Goal: Transaction & Acquisition: Purchase product/service

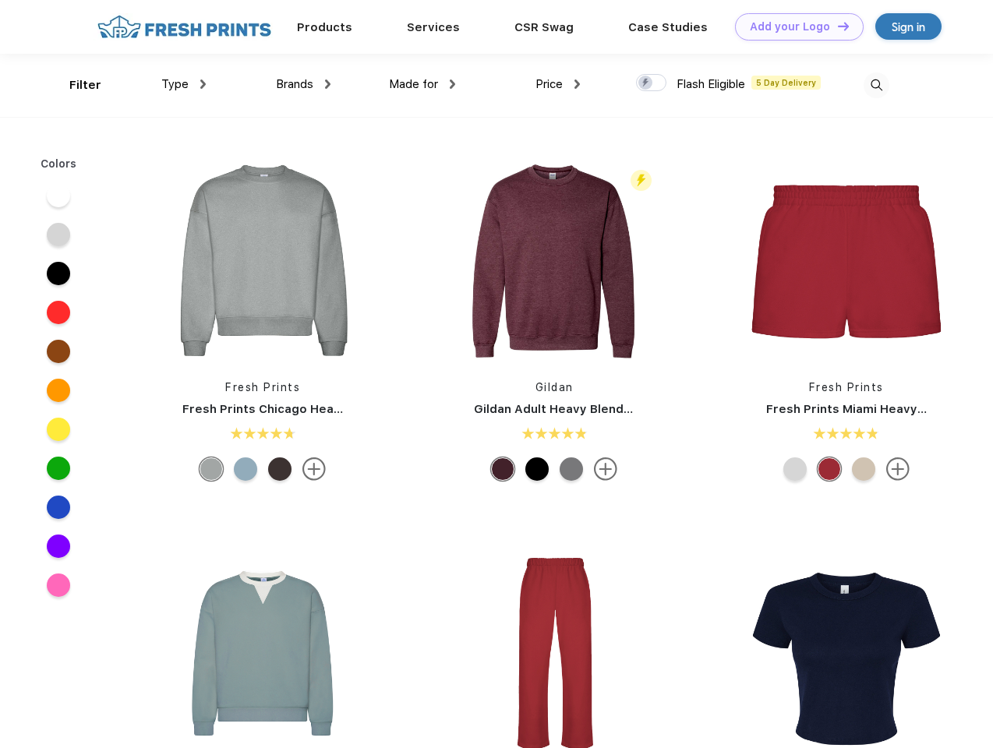
click at [794, 27] on link "Add your Logo Design Tool" at bounding box center [799, 26] width 129 height 27
click at [0, 0] on div "Design Tool" at bounding box center [0, 0] width 0 height 0
click at [836, 26] on link "Add your Logo Design Tool" at bounding box center [799, 26] width 129 height 27
click at [75, 85] on div "Filter" at bounding box center [85, 85] width 32 height 18
click at [184, 84] on span "Type" at bounding box center [174, 84] width 27 height 14
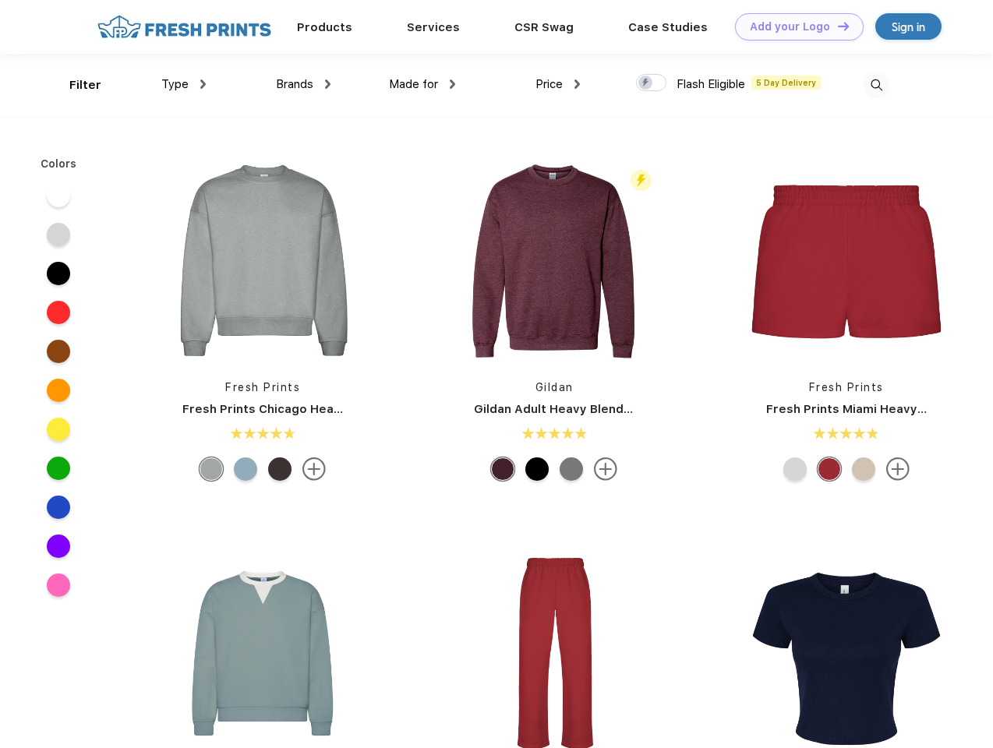
click at [303, 84] on span "Brands" at bounding box center [294, 84] width 37 height 14
click at [423, 84] on span "Made for" at bounding box center [413, 84] width 49 height 14
click at [558, 84] on span "Price" at bounding box center [549, 84] width 27 height 14
click at [652, 83] on div at bounding box center [651, 82] width 30 height 17
click at [646, 83] on input "checkbox" at bounding box center [641, 78] width 10 height 10
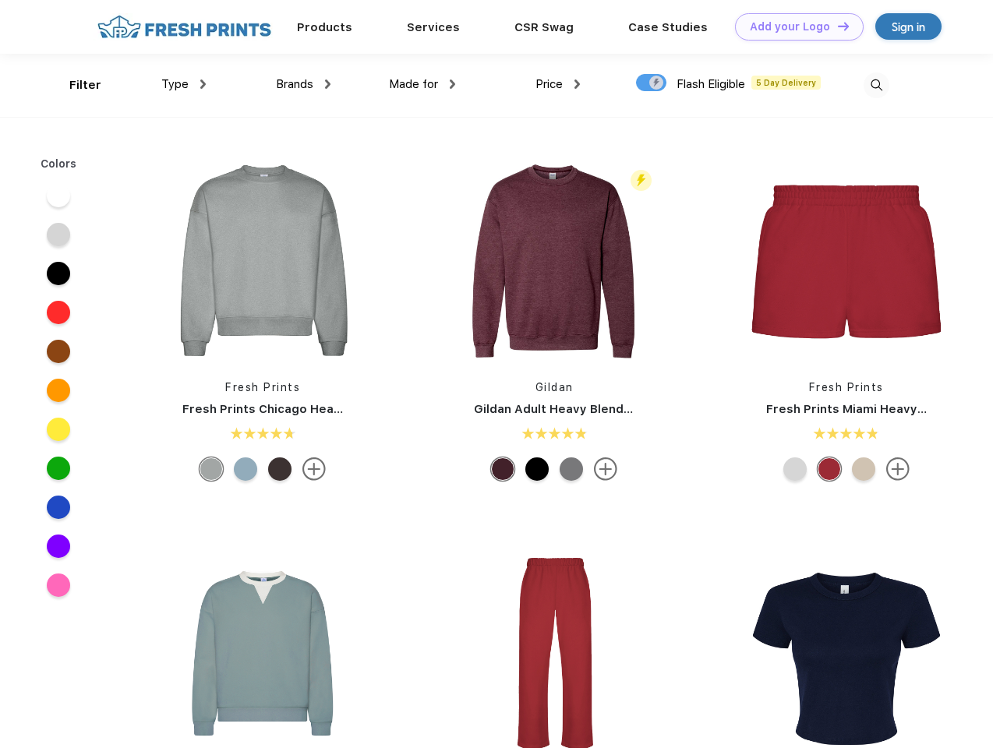
click at [876, 85] on img at bounding box center [877, 85] width 26 height 26
